Goal: Transaction & Acquisition: Purchase product/service

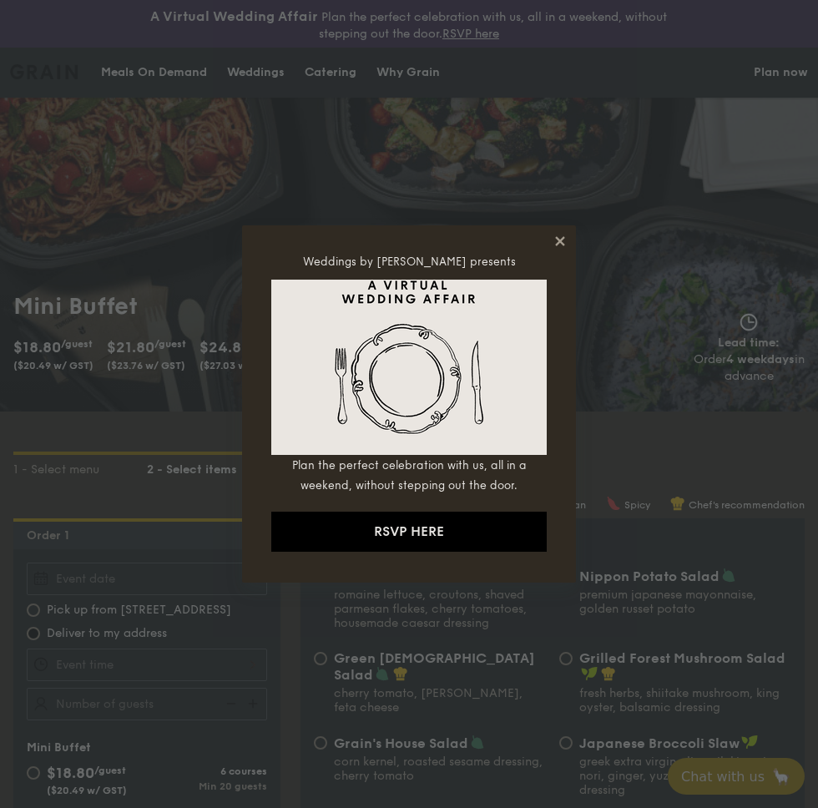
click at [562, 237] on icon at bounding box center [559, 240] width 9 height 9
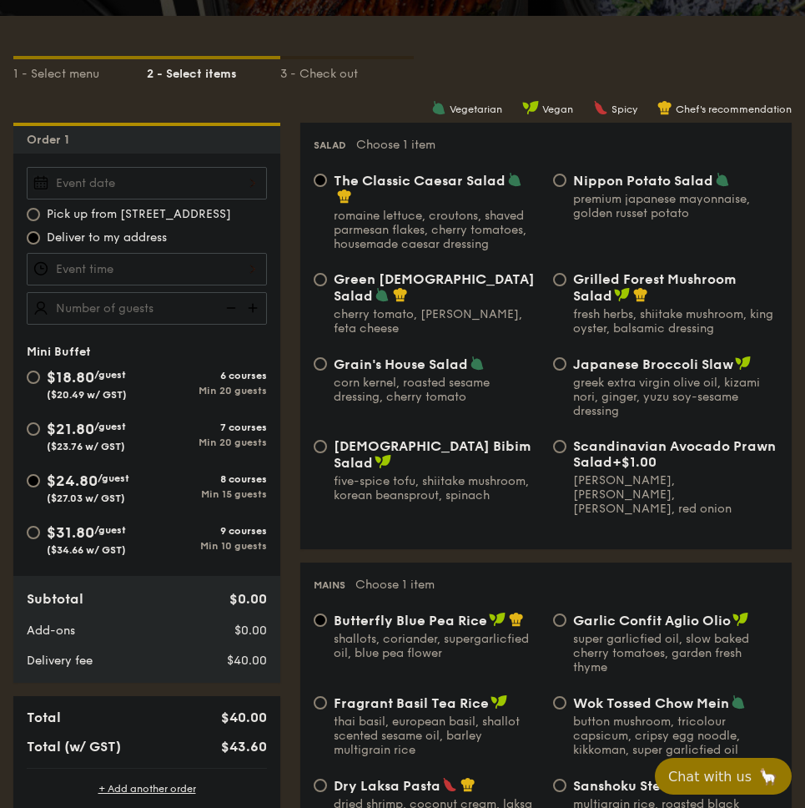
scroll to position [407, 0]
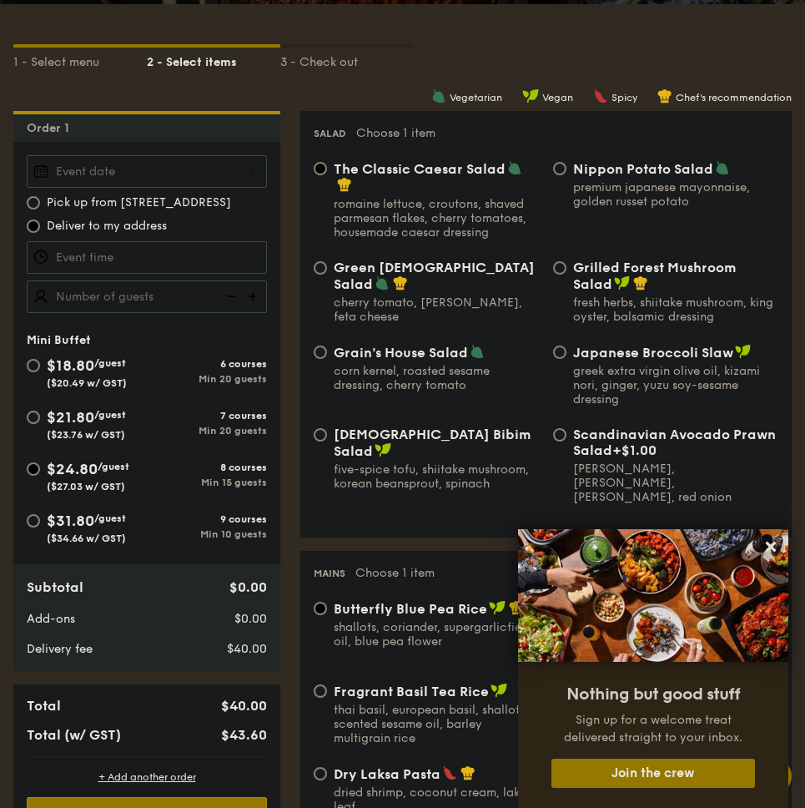
click at [184, 479] on div "Min 15 guests" at bounding box center [207, 482] width 120 height 12
click at [40, 476] on input "$24.80 /guest ($27.03 w/ GST) 8 courses Min 15 guests" at bounding box center [33, 468] width 13 height 13
click at [73, 479] on div "$24.80 /guest ($27.03 w/ GST)" at bounding box center [88, 474] width 83 height 35
click at [40, 476] on input "$24.80 /guest ($27.03 w/ GST) 8 courses Min 15 guests" at bounding box center [33, 468] width 13 height 13
click at [35, 479] on div "$24.80 /guest ($27.03 w/ GST)" at bounding box center [87, 474] width 120 height 35
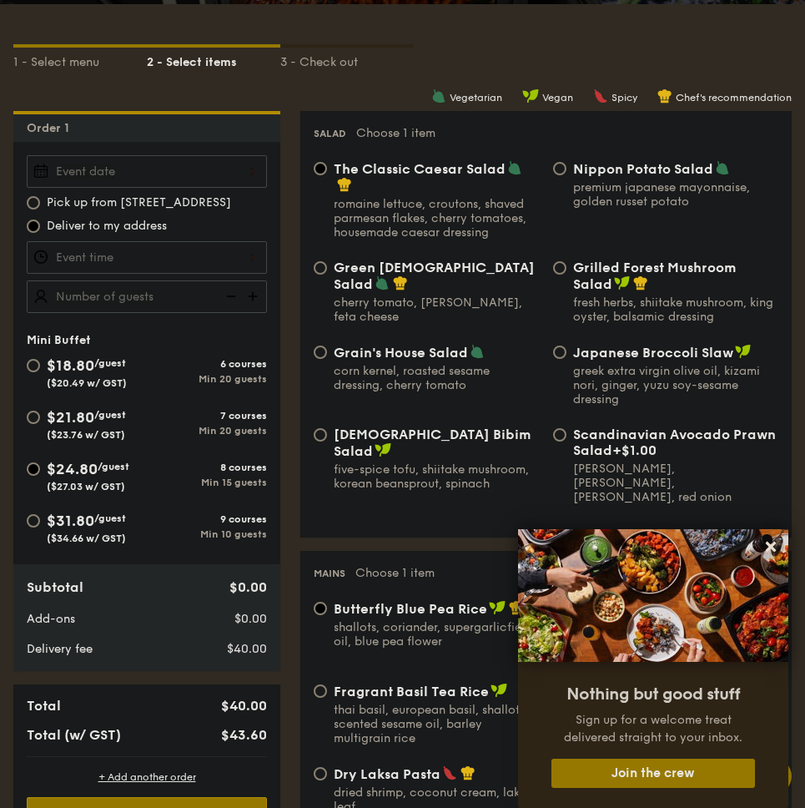
click at [35, 476] on input "$24.80 /guest ($27.03 w/ GST) 8 courses Min 15 guests" at bounding box center [33, 468] width 13 height 13
click at [35, 466] on input "$24.80 /guest ($27.03 w/ GST) 8 courses Min 15 guests" at bounding box center [33, 468] width 13 height 13
click at [71, 230] on span "Deliver to my address" at bounding box center [107, 226] width 120 height 17
click at [40, 230] on input "Deliver to my address" at bounding box center [33, 225] width 13 height 13
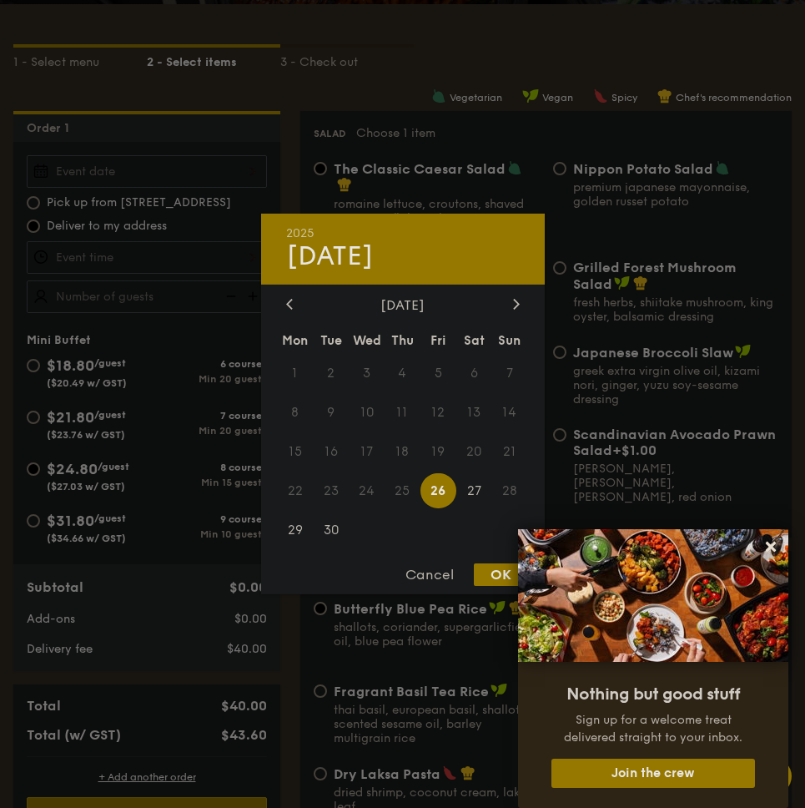
click at [85, 179] on div "2025 Sep [DATE] Tue Wed Thu Fri Sat Sun 1 2 3 4 5 6 7 8 9 10 11 12 13 14 15 16 …" at bounding box center [147, 171] width 240 height 33
click at [516, 298] on icon at bounding box center [516, 303] width 7 height 11
click at [515, 377] on span "5" at bounding box center [510, 373] width 36 height 36
click at [507, 365] on span "5" at bounding box center [510, 373] width 36 height 36
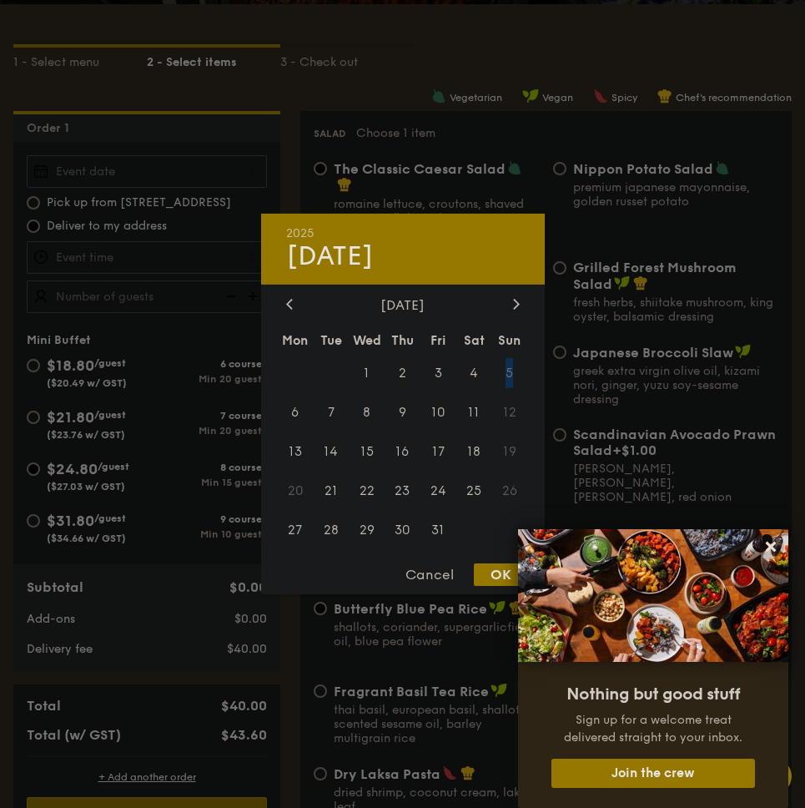
click at [507, 378] on span "5" at bounding box center [510, 373] width 36 height 36
click at [430, 577] on div "Cancel" at bounding box center [430, 574] width 82 height 23
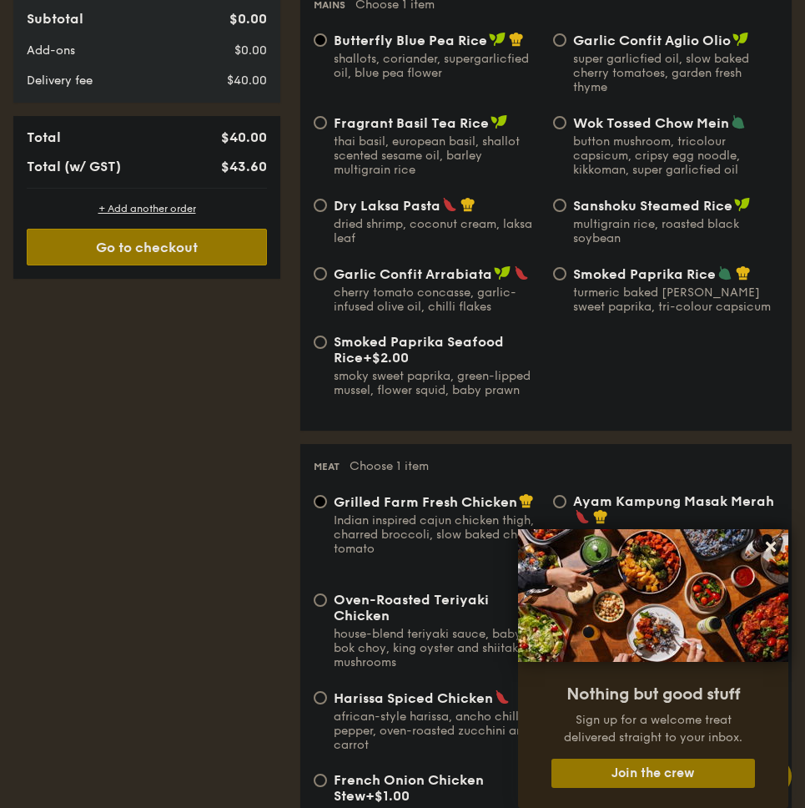
scroll to position [474, 0]
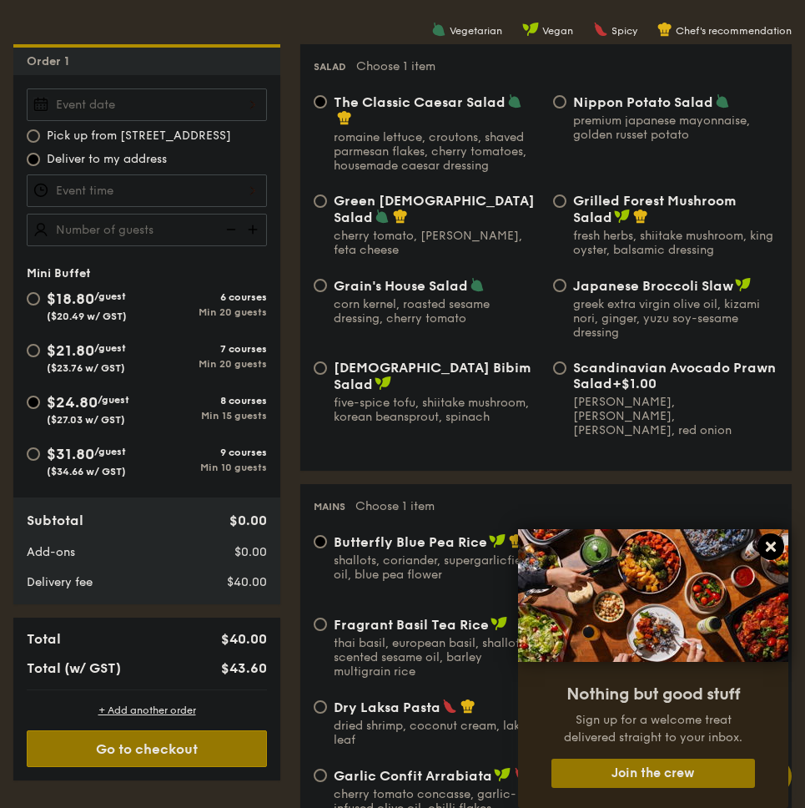
click at [766, 551] on icon at bounding box center [771, 546] width 10 height 10
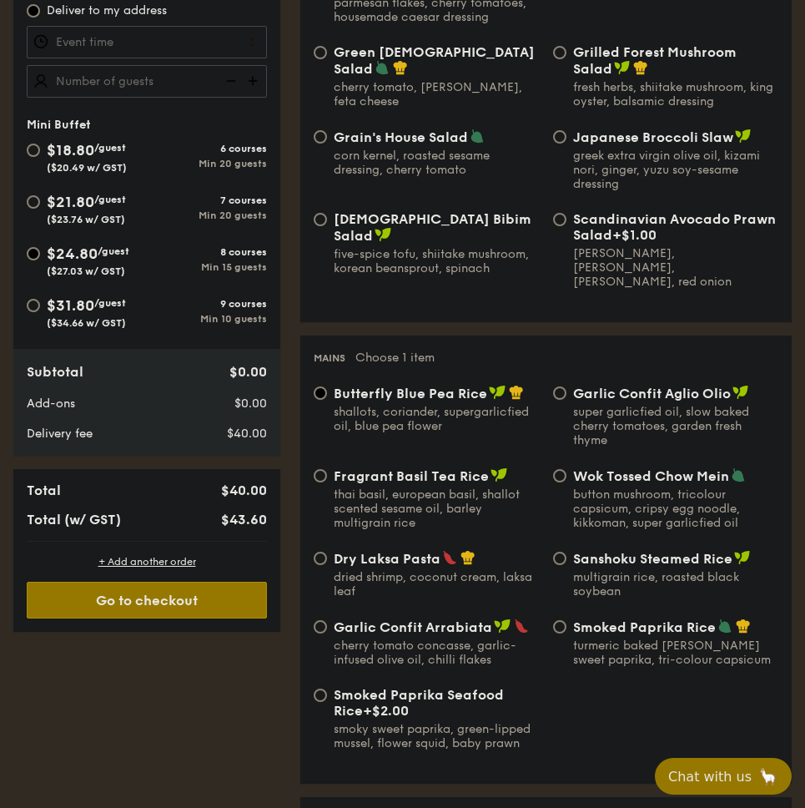
scroll to position [624, 0]
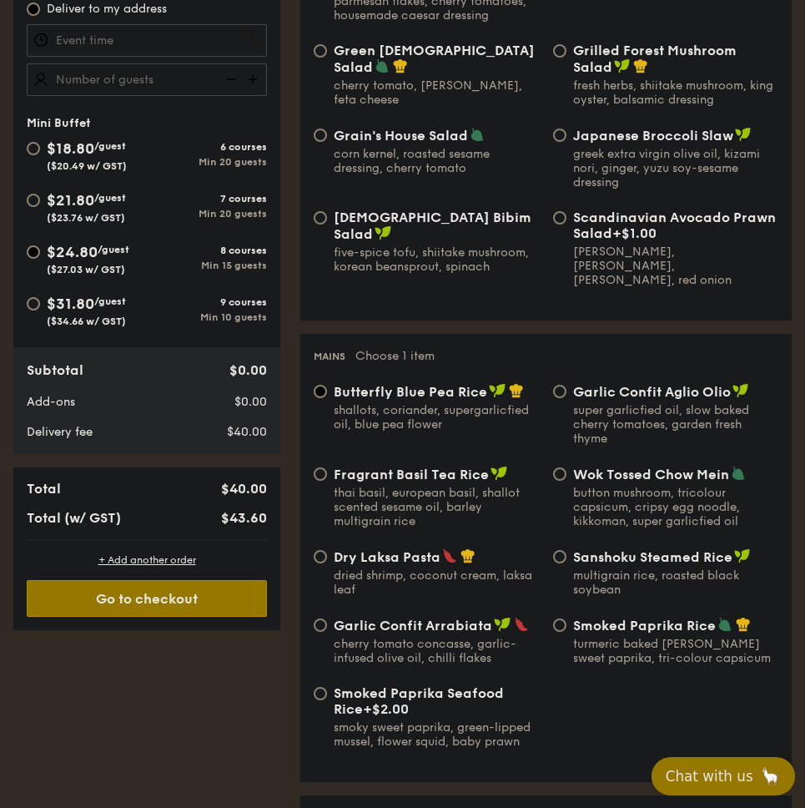
click at [739, 783] on span "Chat with us" at bounding box center [710, 776] width 88 height 17
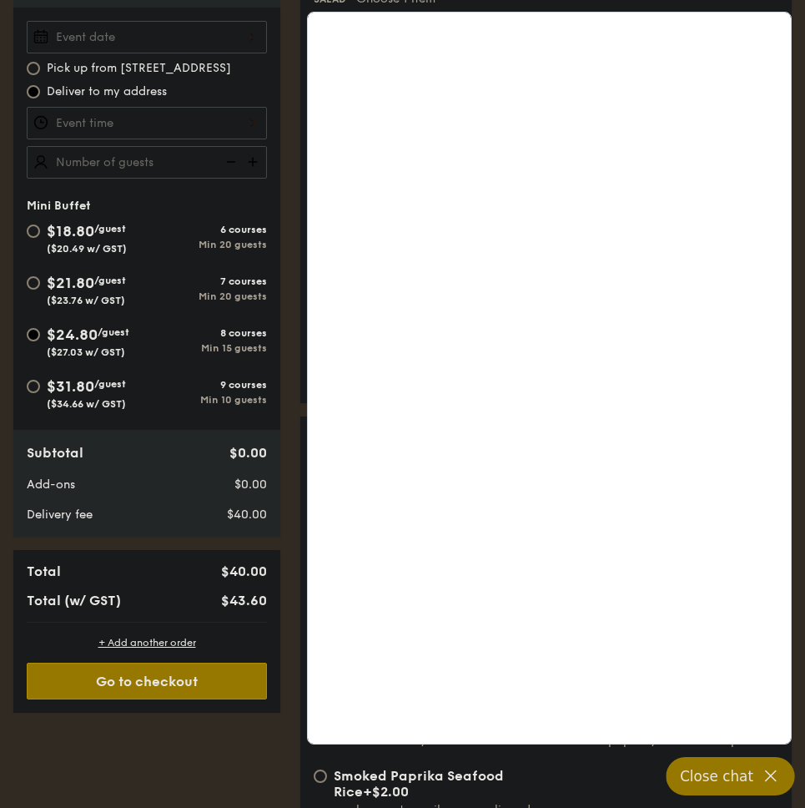
scroll to position [540, 0]
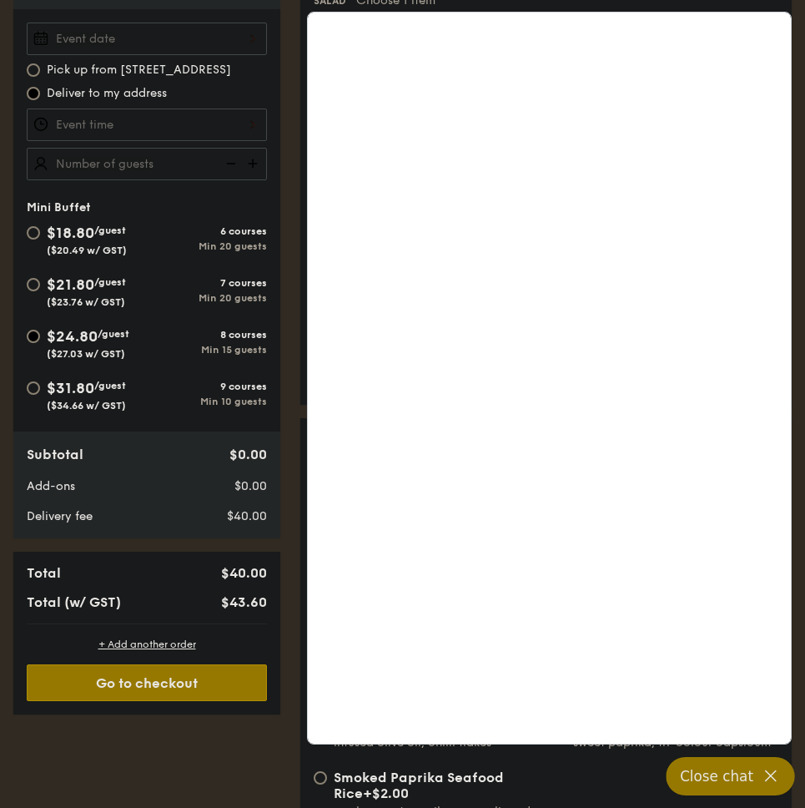
click at [88, 334] on span "$24.80" at bounding box center [72, 336] width 51 height 18
click at [40, 334] on input "$24.80 /guest ($27.03 w/ GST) 8 courses Min 15 guests" at bounding box center [33, 336] width 13 height 13
